Goal: Task Accomplishment & Management: Manage account settings

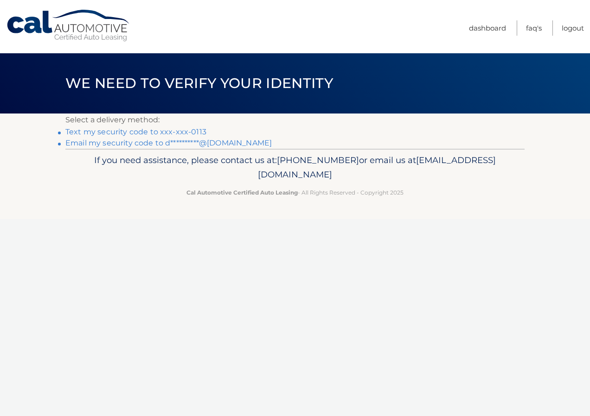
click at [85, 134] on link "Text my security code to xxx-xxx-0113" at bounding box center [135, 132] width 141 height 9
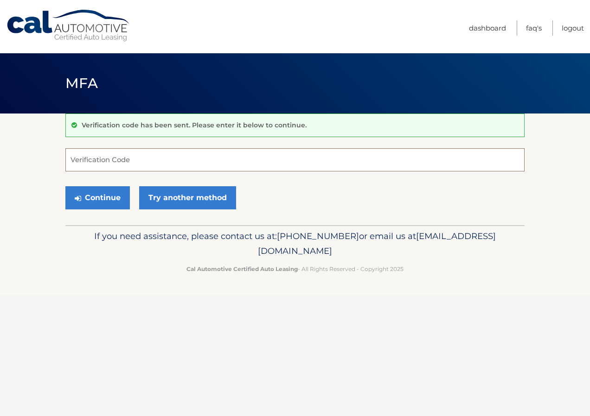
click at [76, 160] on input "Verification Code" at bounding box center [294, 159] width 459 height 23
type input "485648"
click at [104, 197] on button "Continue" at bounding box center [97, 197] width 64 height 23
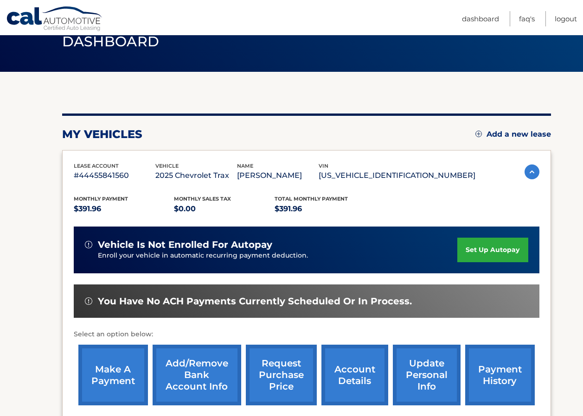
scroll to position [93, 0]
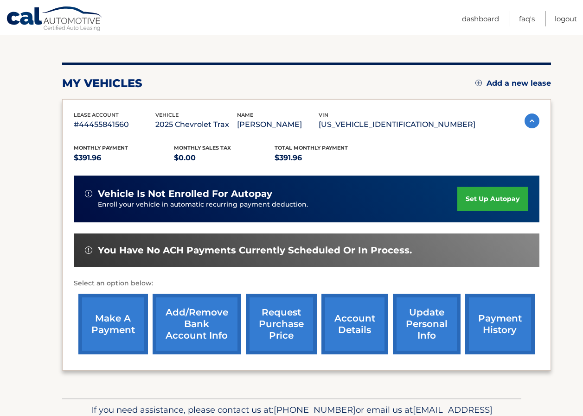
click at [195, 320] on link "Add/Remove bank account info" at bounding box center [197, 324] width 89 height 61
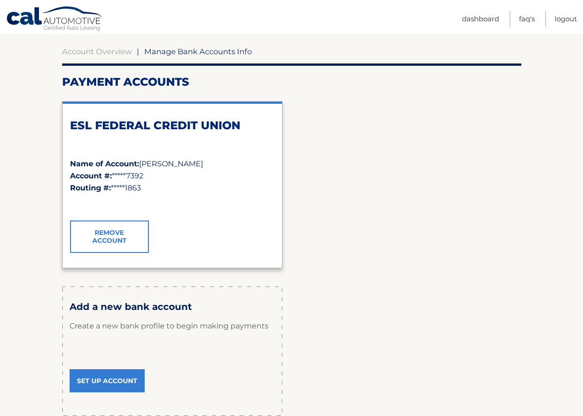
scroll to position [93, 0]
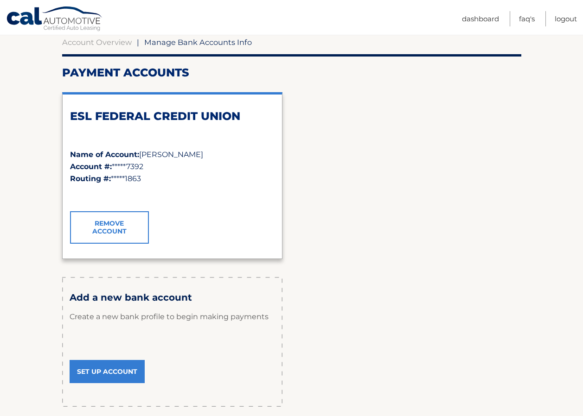
click at [100, 373] on link "Set Up Account" at bounding box center [107, 371] width 75 height 23
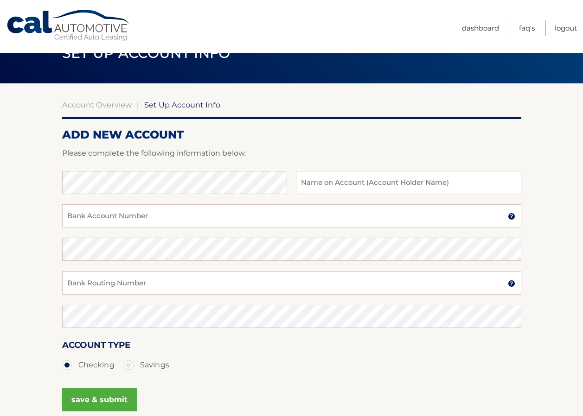
scroll to position [46, 0]
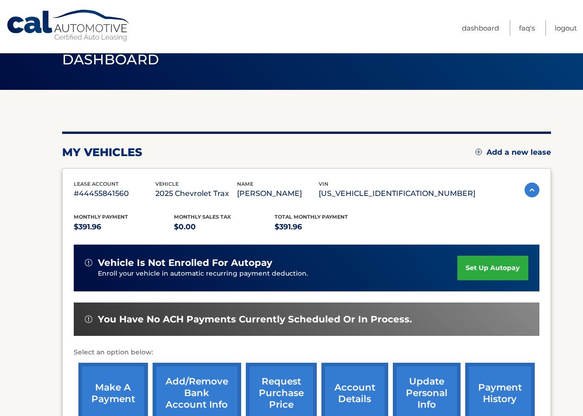
scroll to position [46, 0]
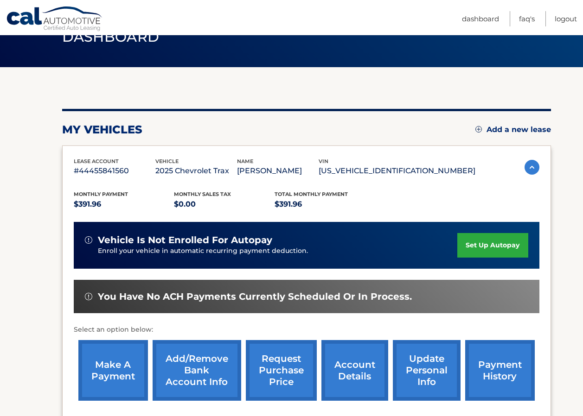
click at [115, 366] on link "make a payment" at bounding box center [113, 370] width 70 height 61
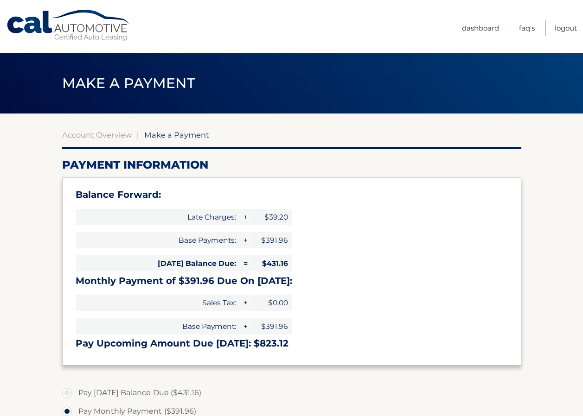
select select "OGUyMGQ4ZjEtMTVlMS00MDZmLWJhOTYtMGViOTFmMTU0NGI0"
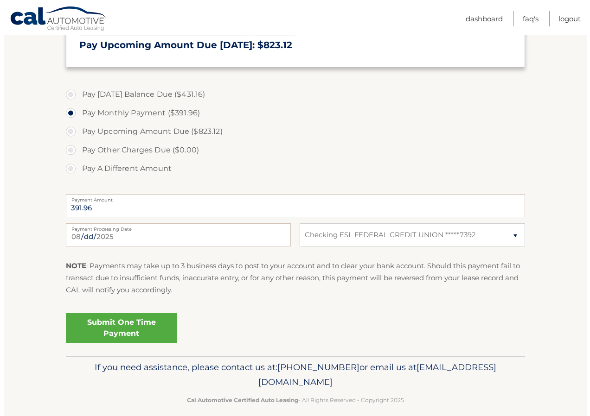
scroll to position [309, 0]
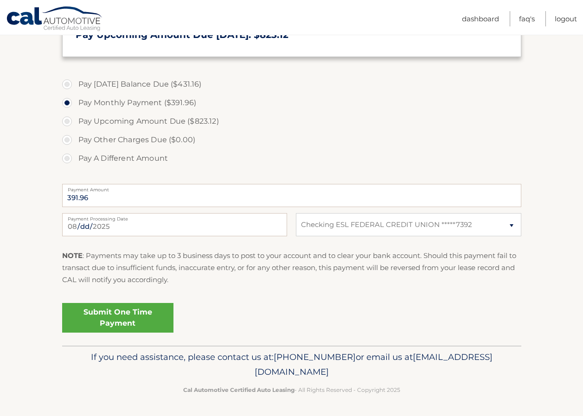
click at [105, 313] on link "Submit One Time Payment" at bounding box center [117, 318] width 111 height 30
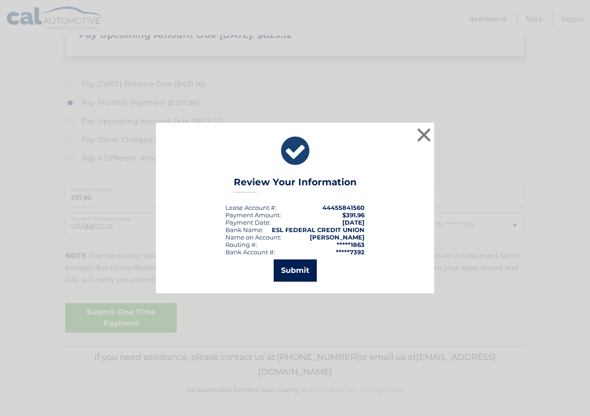
click at [293, 272] on button "Submit" at bounding box center [295, 271] width 43 height 22
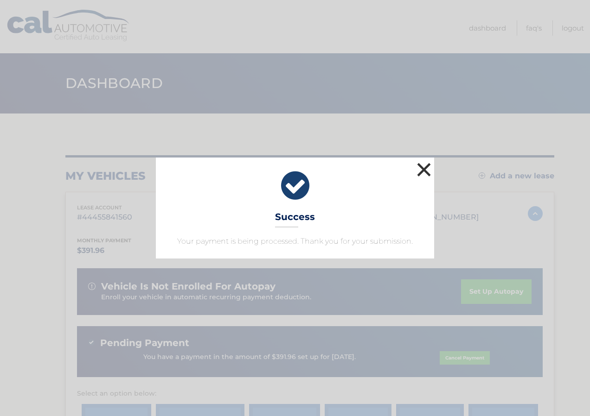
click at [425, 169] on button "×" at bounding box center [424, 169] width 19 height 19
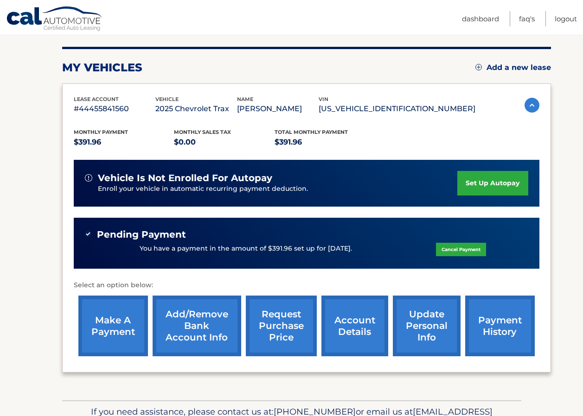
scroll to position [93, 0]
